Goal: Navigation & Orientation: Find specific page/section

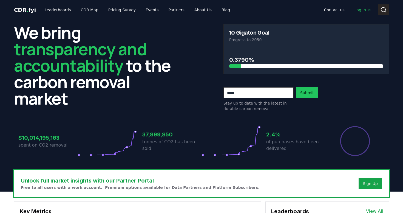
click at [387, 11] on icon at bounding box center [384, 10] width 7 height 7
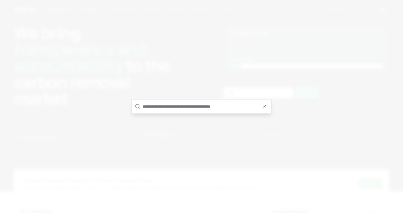
type input "*"
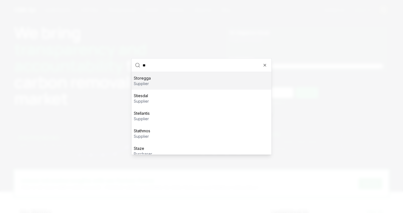
type input "*"
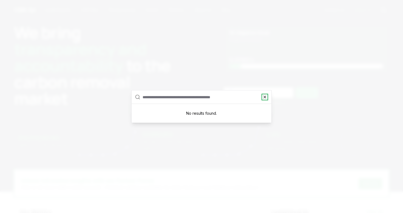
click at [266, 96] on icon "button" at bounding box center [265, 97] width 2 height 2
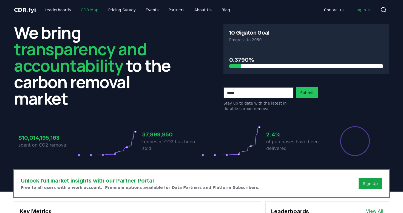
click at [84, 11] on link "CDR Map" at bounding box center [90, 10] width 26 height 10
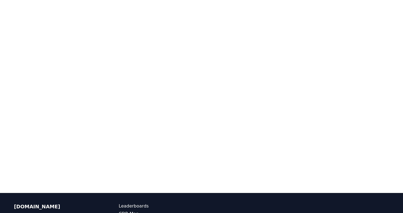
scroll to position [120, 0]
